Goal: Task Accomplishment & Management: Manage account settings

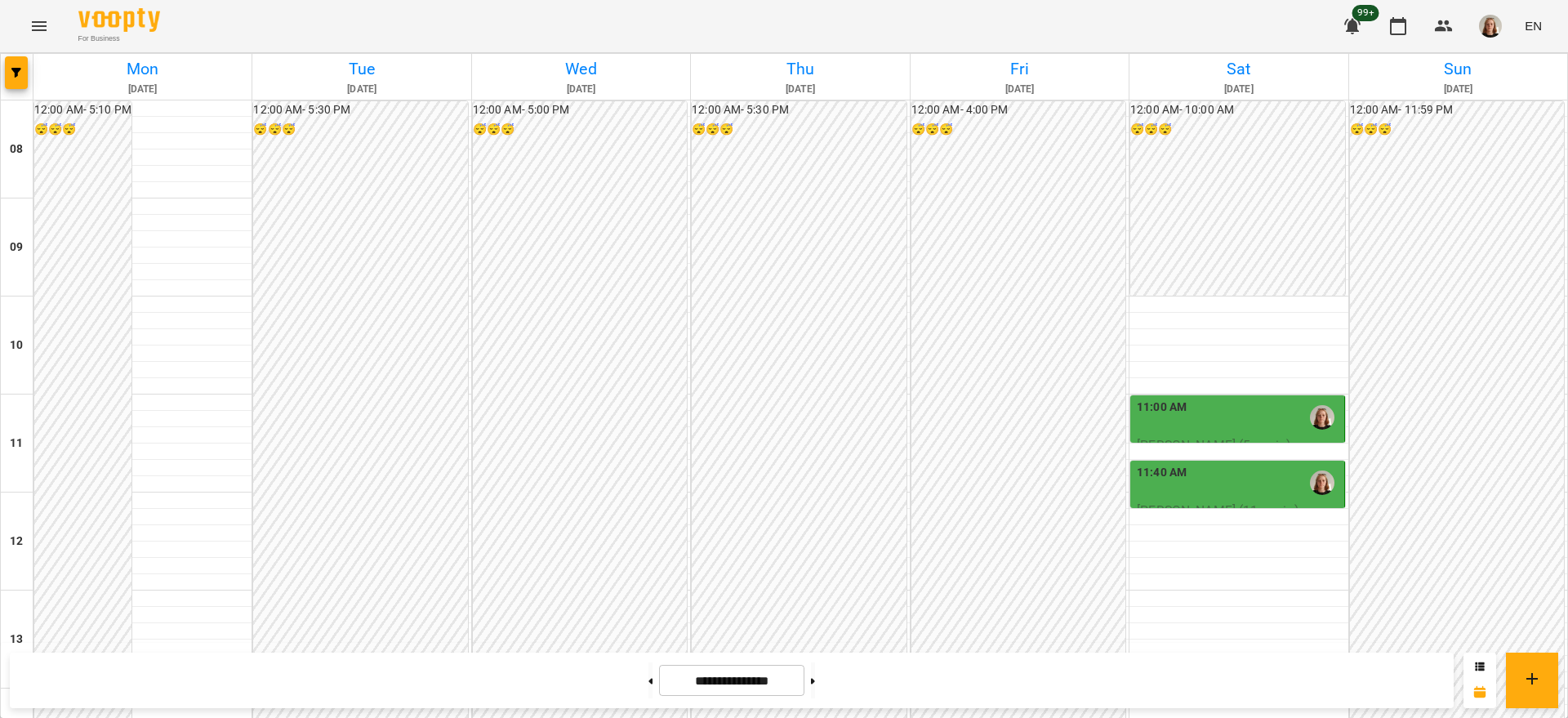
scroll to position [754, 0]
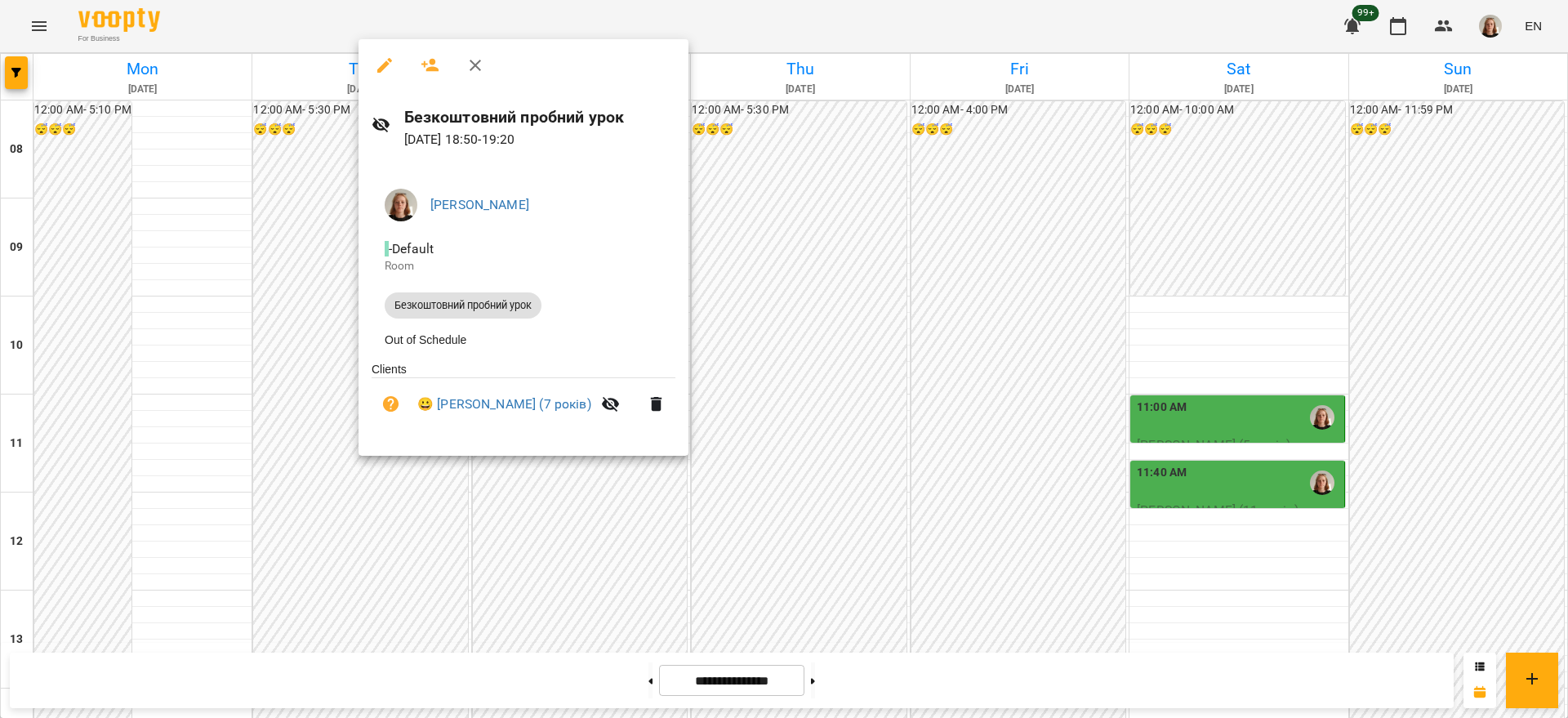
drag, startPoint x: 303, startPoint y: 483, endPoint x: 298, endPoint y: 491, distance: 9.4
click at [303, 482] on div at bounding box center [784, 359] width 1568 height 718
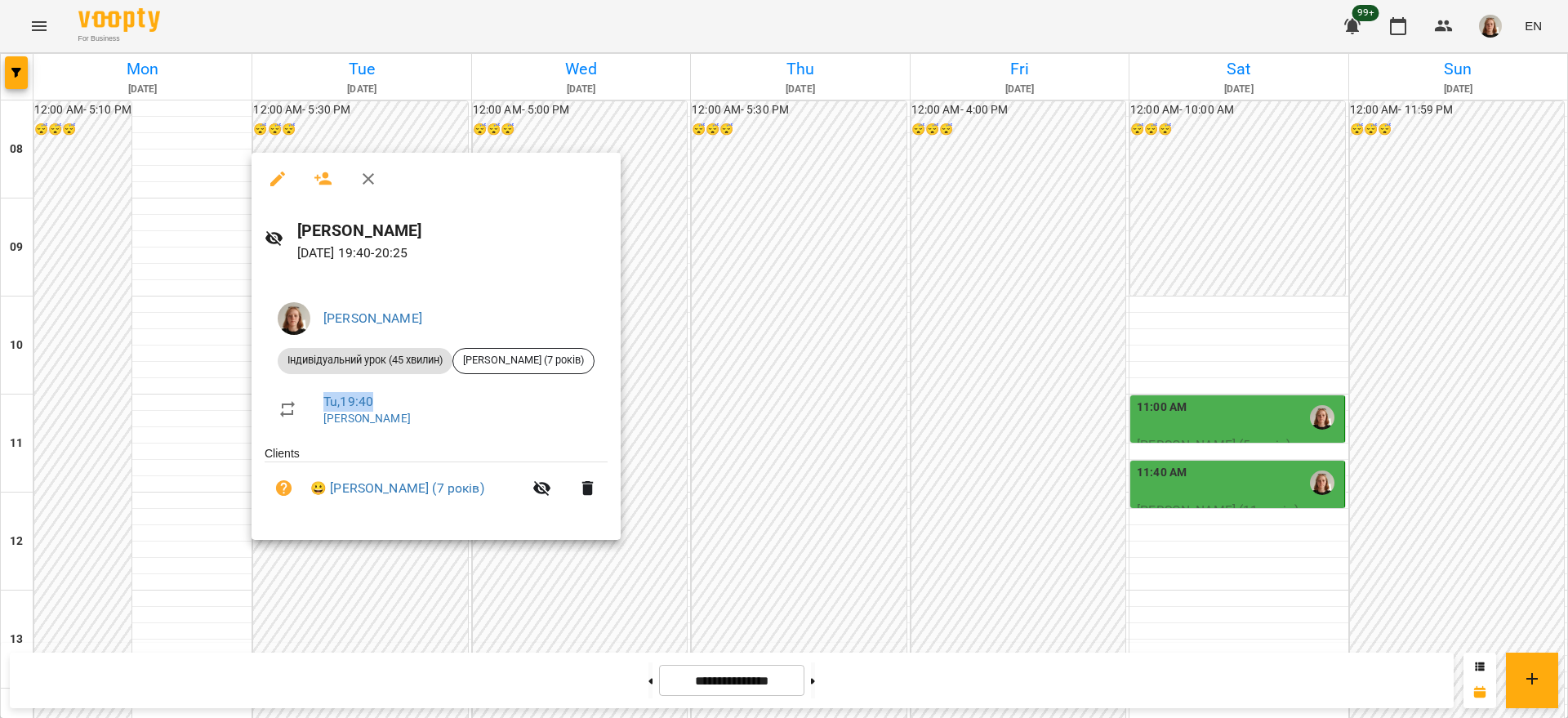
drag, startPoint x: 627, startPoint y: 361, endPoint x: 522, endPoint y: 396, distance: 110.7
click at [522, 396] on ul "[PERSON_NAME] урок (45 хвилин) [PERSON_NAME] (7 років) Tu , 19:40 [PERSON_NAME]" at bounding box center [436, 367] width 343 height 156
click at [360, 403] on link "Tu , 19:40" at bounding box center [349, 401] width 50 height 15
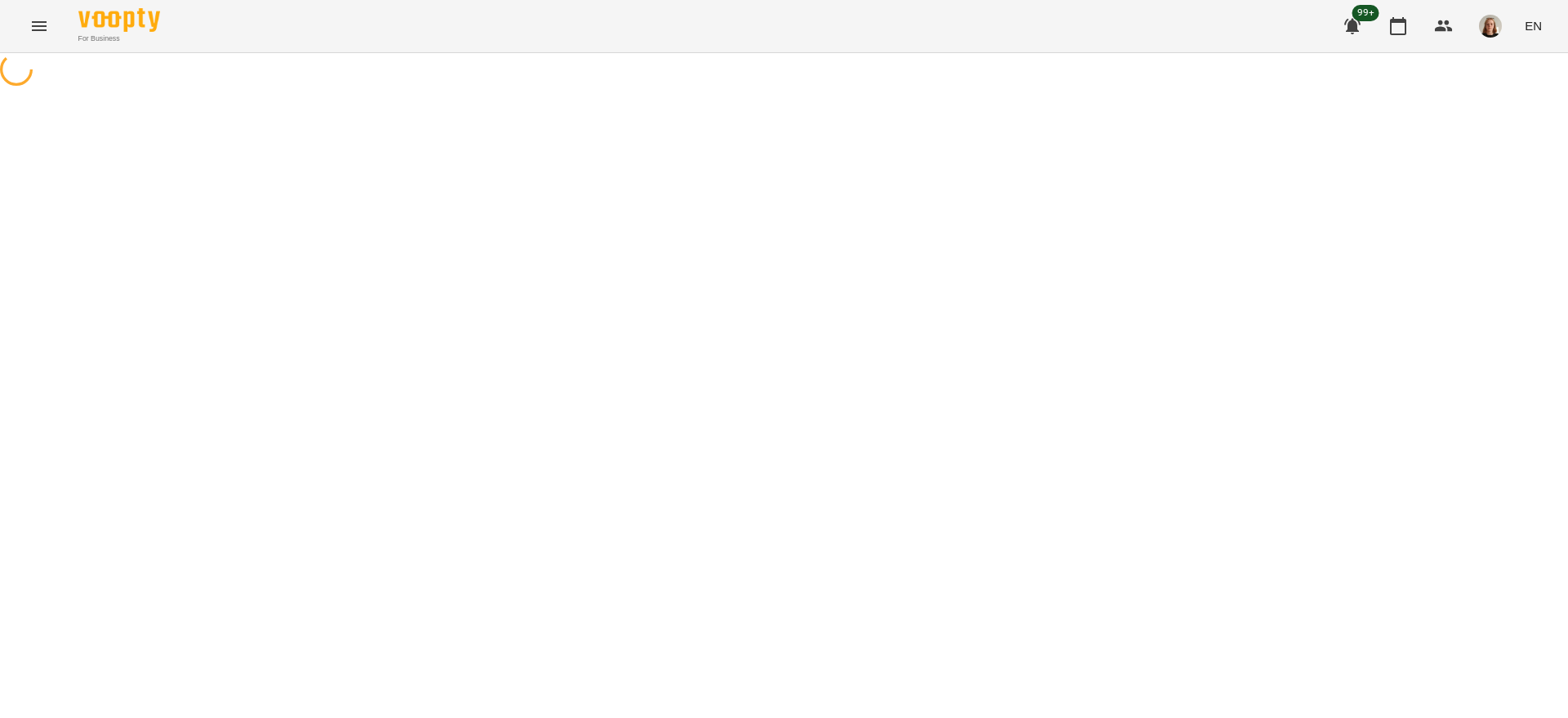
select select "*"
select select "**********"
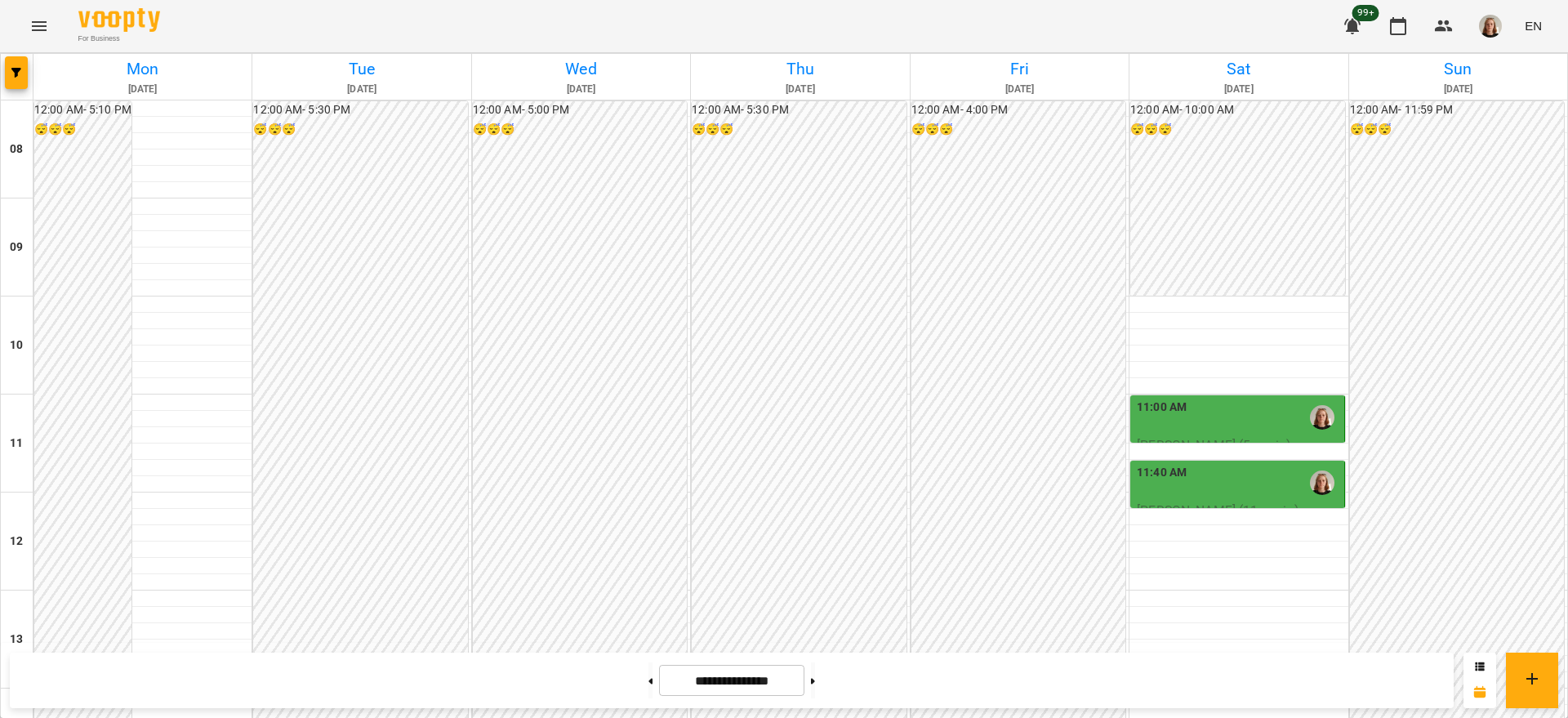
scroll to position [842, 0]
